Goal: Task Accomplishment & Management: Complete application form

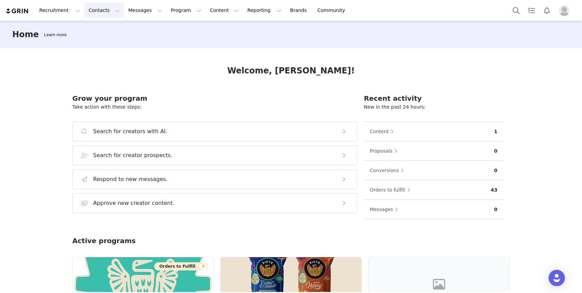
click at [101, 10] on button "Contacts Contacts" at bounding box center [104, 10] width 39 height 15
click at [107, 29] on div "Creators" at bounding box center [107, 30] width 46 height 7
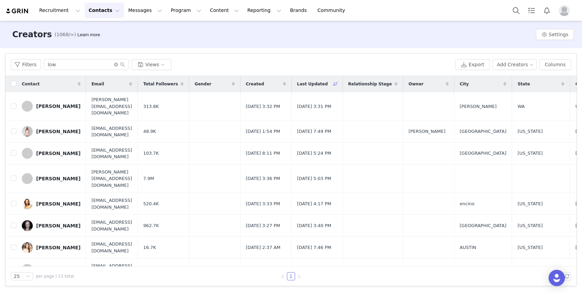
click at [100, 16] on button "Contacts Contacts" at bounding box center [104, 10] width 39 height 15
click at [109, 44] on div "Prospects" at bounding box center [107, 42] width 46 height 7
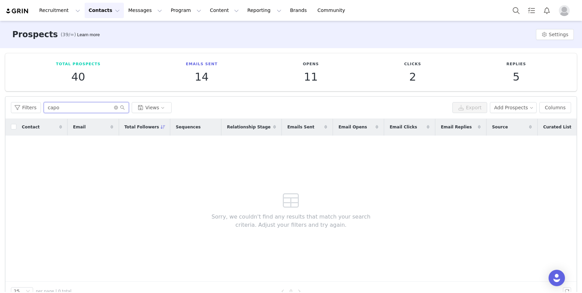
click at [114, 109] on input "capo" at bounding box center [86, 107] width 85 height 11
click at [114, 108] on icon "icon: close-circle" at bounding box center [116, 107] width 4 height 4
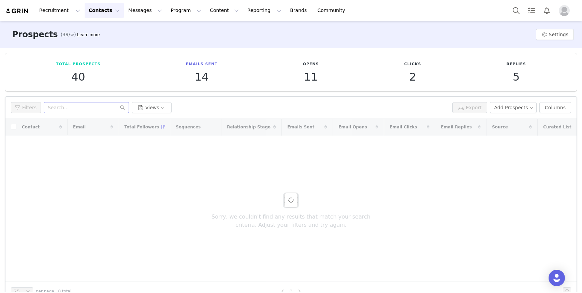
click at [374, 102] on div "Filters Views" at bounding box center [230, 107] width 438 height 11
click at [528, 111] on button "Add Prospects" at bounding box center [513, 107] width 47 height 11
click at [512, 120] on span "Add a Prospect" at bounding box center [514, 121] width 36 height 8
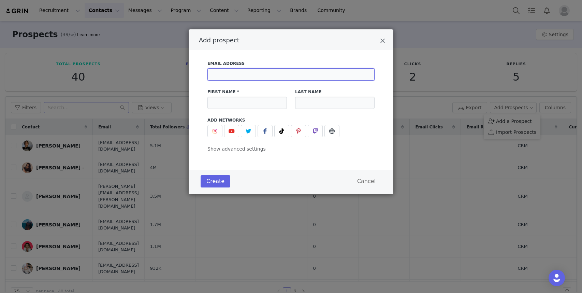
click at [271, 73] on input "Add prospect" at bounding box center [290, 74] width 167 height 12
paste input "[EMAIL_ADDRESS][DOMAIN_NAME]"
type input "[EMAIL_ADDRESS][DOMAIN_NAME]"
click at [313, 54] on div "Email Address [EMAIL_ADDRESS][DOMAIN_NAME] First Name * Last Name Add Networks …" at bounding box center [291, 109] width 205 height 119
click at [241, 101] on input "Add prospect" at bounding box center [246, 102] width 79 height 12
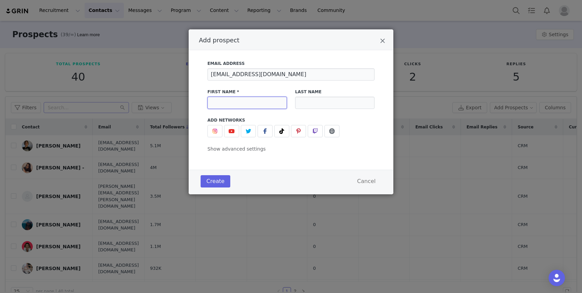
paste input "[PERSON_NAME]"
type input "[PERSON_NAME]"
click at [344, 99] on input "Add prospect" at bounding box center [334, 102] width 79 height 12
type input "Green"
click at [275, 133] on button "Add prospect" at bounding box center [281, 131] width 15 height 12
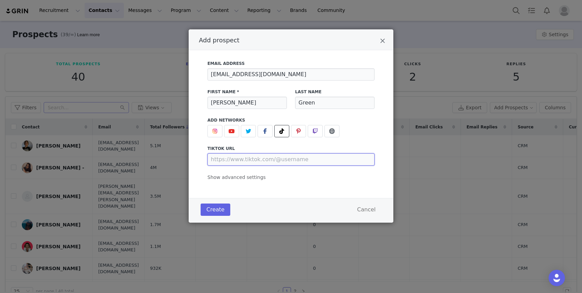
click at [254, 158] on input "Add prospect" at bounding box center [290, 159] width 167 height 12
paste input "[URL][DOMAIN_NAME]"
type input "[URL][DOMAIN_NAME]"
click at [222, 209] on button "Create" at bounding box center [215, 209] width 30 height 12
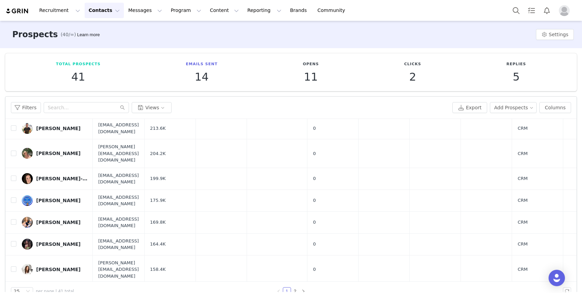
scroll to position [14, 0]
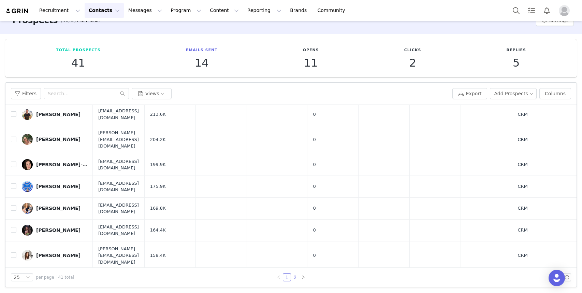
click at [296, 278] on link "2" at bounding box center [295, 277] width 8 height 8
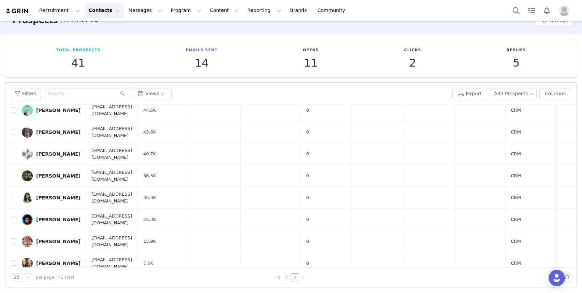
scroll to position [165, 0]
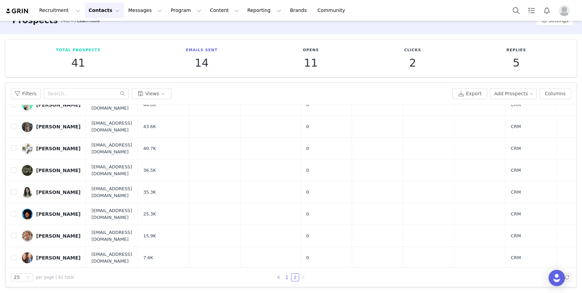
click at [286, 275] on link "1" at bounding box center [287, 277] width 8 height 8
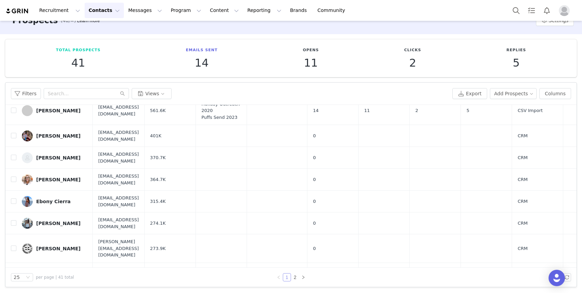
scroll to position [171, 0]
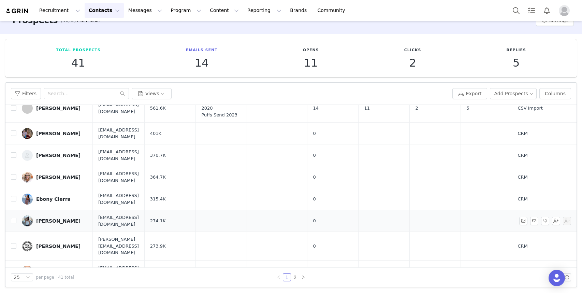
click at [65, 215] on link "Laney Green" at bounding box center [54, 220] width 65 height 11
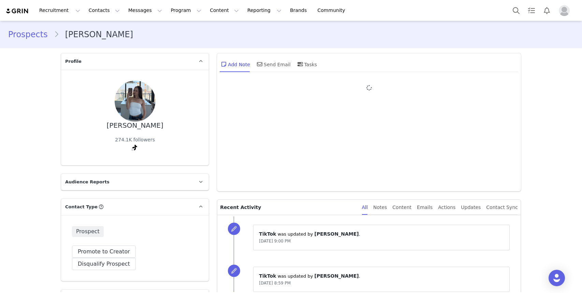
type input "+1 (United States)"
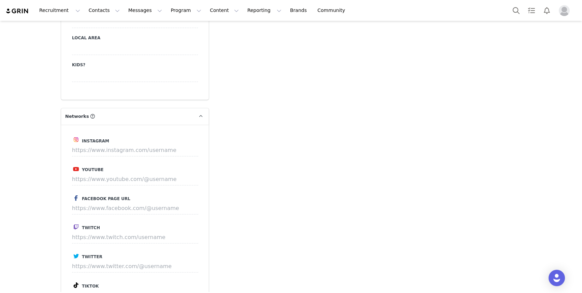
scroll to position [765, 0]
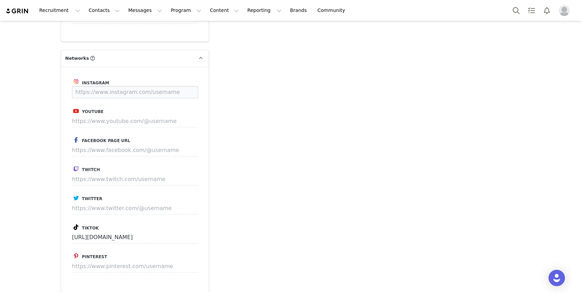
click at [99, 86] on input at bounding box center [135, 92] width 126 height 12
paste input "https://www.instagram.com/laneygrn.eats/?hl=en"
click at [190, 86] on button "Save" at bounding box center [185, 92] width 25 height 12
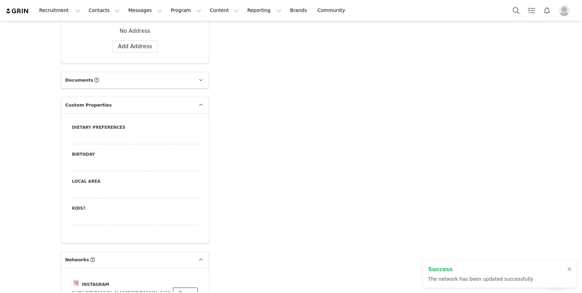
scroll to position [541, 0]
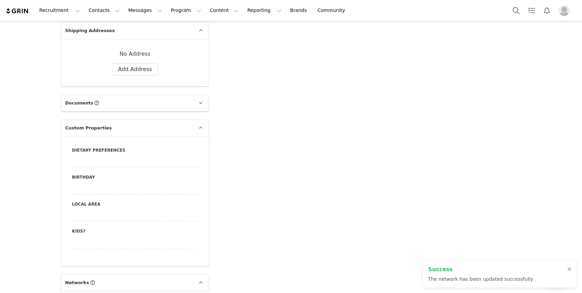
type input "https://www.instagram.com/laneygrn.eats"
click at [94, 209] on div at bounding box center [135, 215] width 126 height 12
click at [94, 209] on select "N/A AUSTIN AREA LOS ANGELES AREA DENVER AREA PHOENIX AREA" at bounding box center [135, 215] width 126 height 12
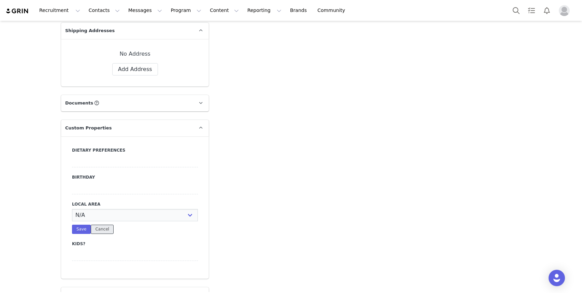
click at [107, 224] on button "Cancel" at bounding box center [102, 228] width 23 height 9
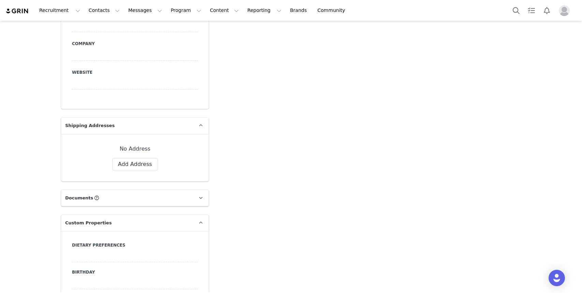
scroll to position [443, 0]
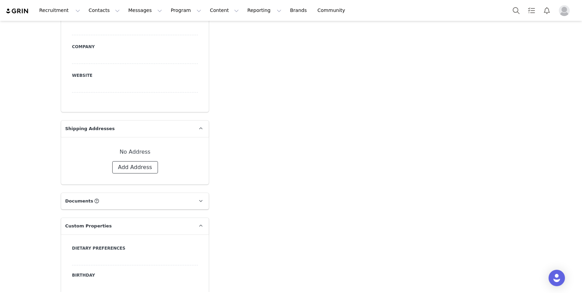
click at [143, 161] on button "Add Address" at bounding box center [135, 167] width 46 height 12
select select
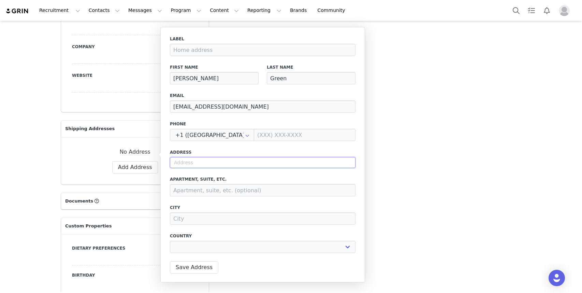
click at [220, 166] on input "text" at bounding box center [262, 162] width 185 height 11
paste input "310 A Street,"
type input "310 A Street,"
select select
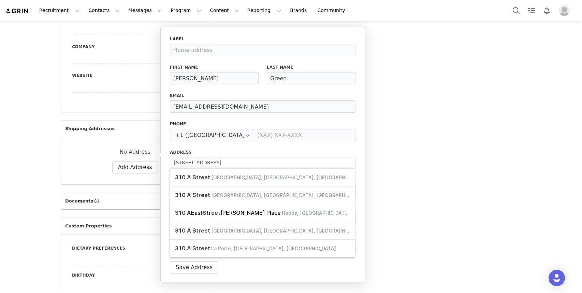
type input "310 A St"
type input "San Diego"
select select "[object Object]"
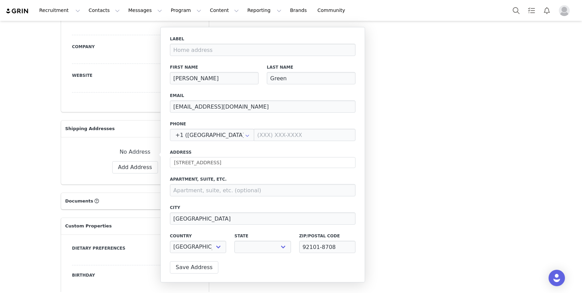
select select "[object Object]"
click at [193, 192] on input at bounding box center [262, 190] width 185 height 12
paste input "#2108,"
type input "#2108"
click at [192, 268] on button "Save Address" at bounding box center [194, 267] width 48 height 12
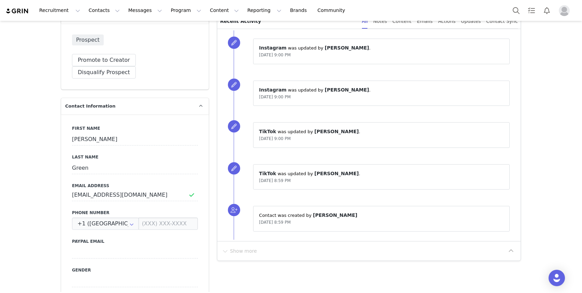
scroll to position [195, 0]
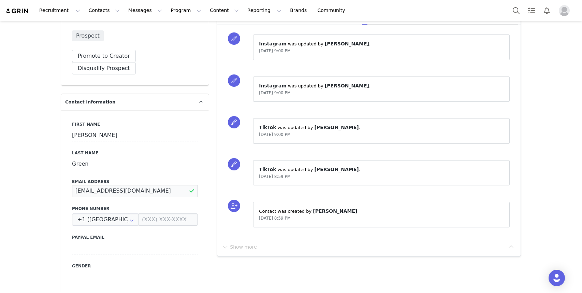
click at [166, 184] on input "[EMAIL_ADDRESS][DOMAIN_NAME]" at bounding box center [135, 190] width 126 height 12
click at [176, 184] on input "[EMAIL_ADDRESS][DOMAIN_NAME]" at bounding box center [135, 190] width 126 height 12
paste input "biz@laneygrn"
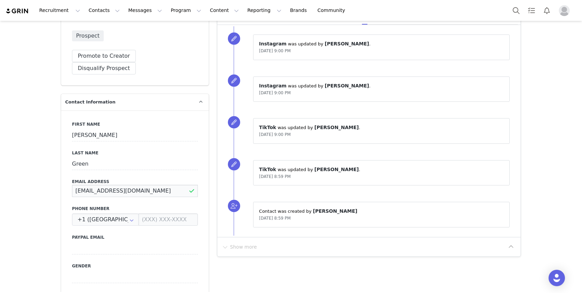
type input "biz@laneygrn.com"
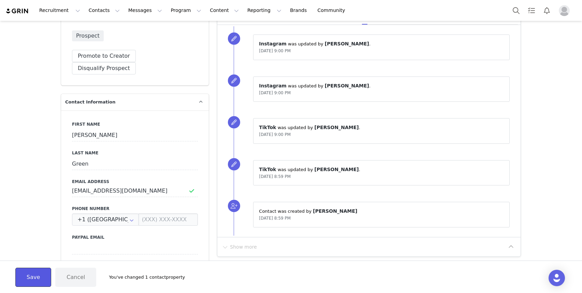
click at [34, 274] on button "Save" at bounding box center [33, 276] width 36 height 19
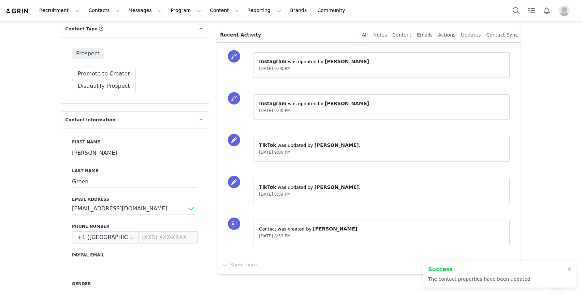
scroll to position [0, 0]
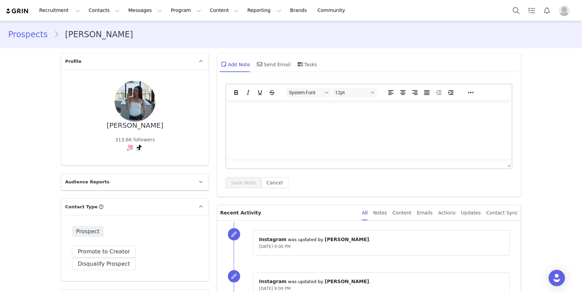
click at [293, 119] on html at bounding box center [368, 109] width 285 height 18
click at [243, 182] on button "Save Note" at bounding box center [242, 182] width 35 height 11
